Goal: Navigation & Orientation: Go to known website

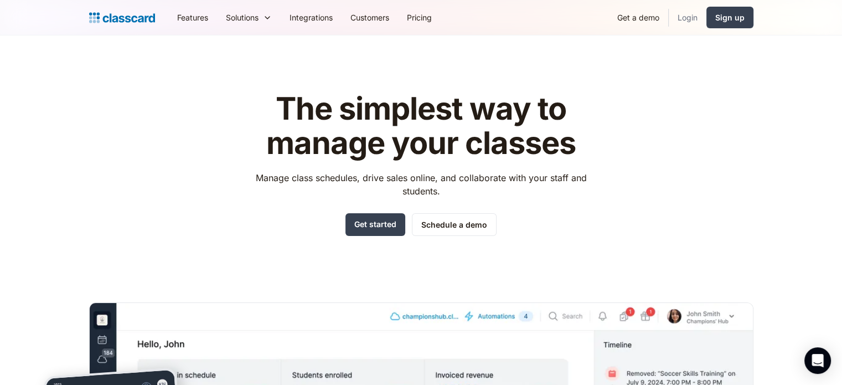
click at [688, 22] on link "Login" at bounding box center [688, 17] width 38 height 25
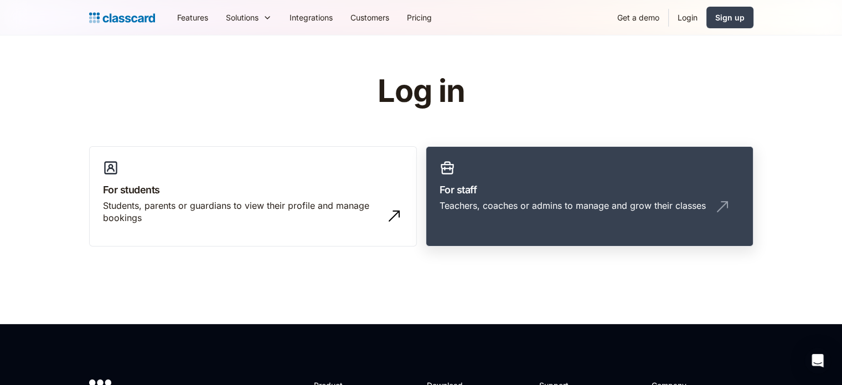
click at [529, 169] on link "For staff Teachers, coaches or admins to manage and grow their classes" at bounding box center [590, 196] width 328 height 101
